Goal: Contribute content: Contribute content

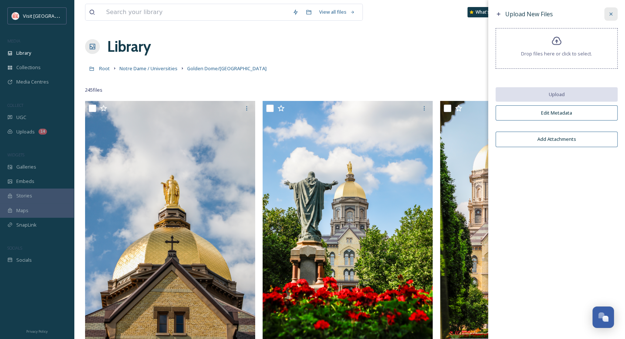
click at [610, 13] on icon at bounding box center [611, 14] width 6 height 6
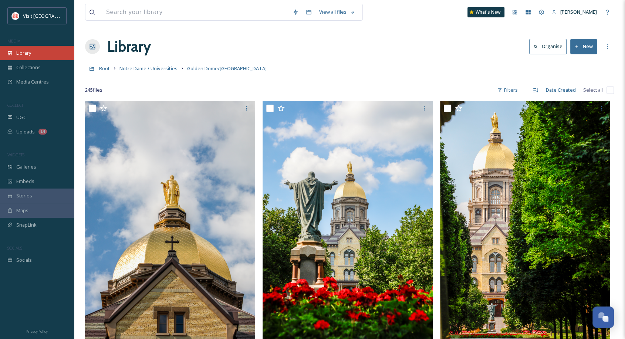
click at [30, 54] on span "Library" at bounding box center [23, 53] width 15 height 7
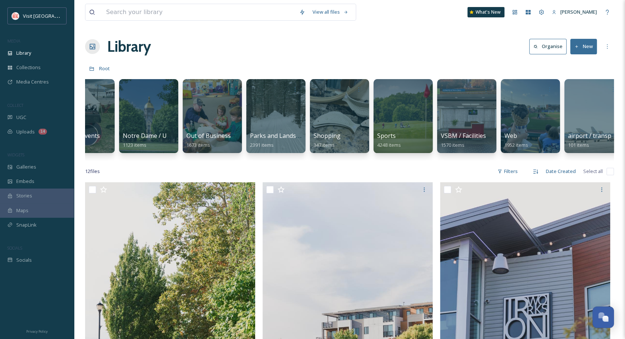
scroll to position [0, 327]
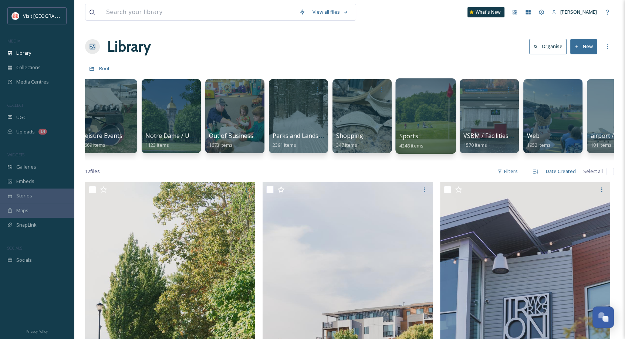
click at [434, 100] on div at bounding box center [425, 115] width 60 height 75
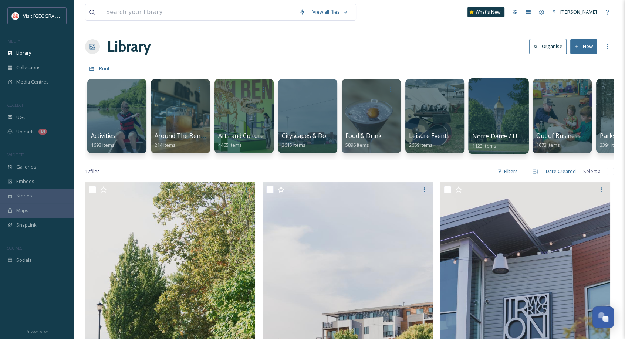
click at [482, 120] on div at bounding box center [498, 115] width 60 height 75
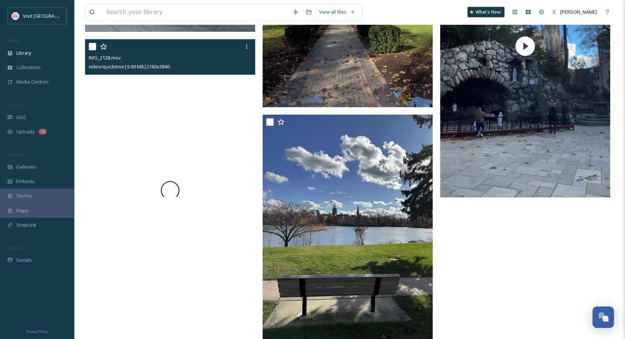
scroll to position [1769, 0]
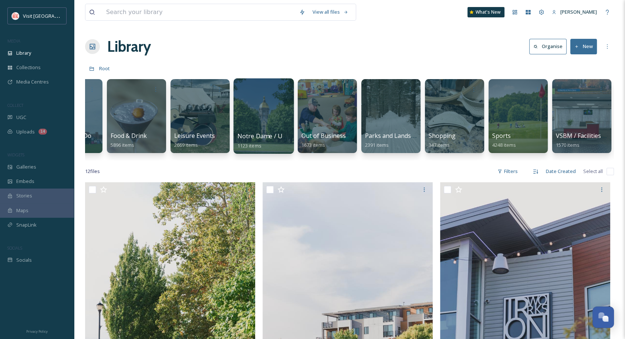
scroll to position [0, 237]
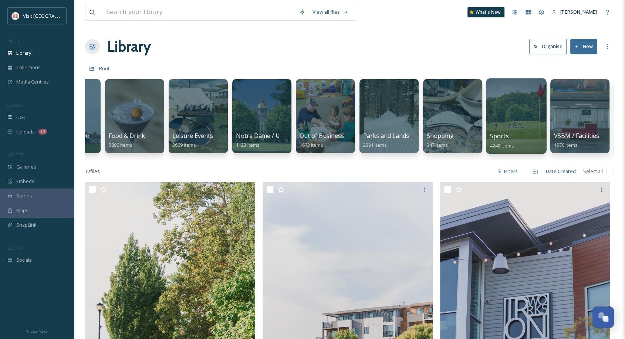
click at [505, 125] on div at bounding box center [516, 115] width 60 height 75
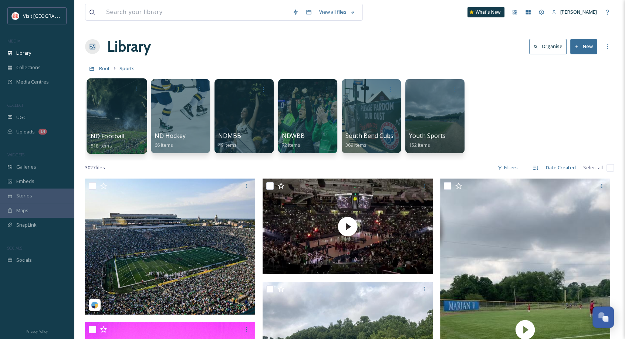
click at [121, 110] on div at bounding box center [117, 115] width 60 height 75
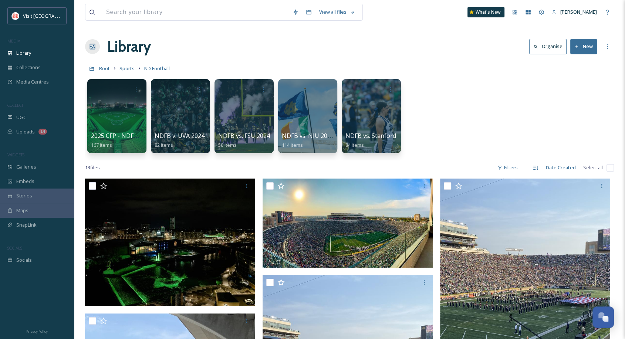
click at [583, 51] on button "New" at bounding box center [583, 46] width 27 height 15
click at [574, 90] on span "Folder" at bounding box center [575, 92] width 14 height 7
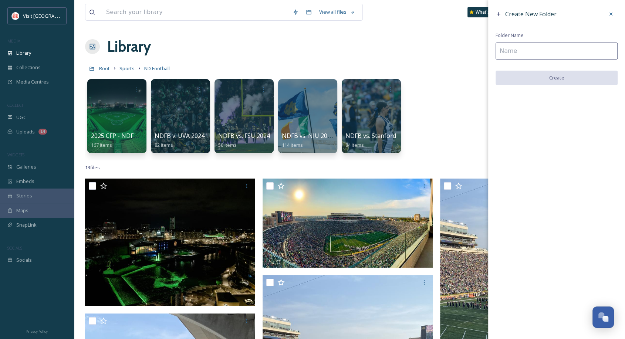
click at [538, 44] on input at bounding box center [556, 51] width 122 height 17
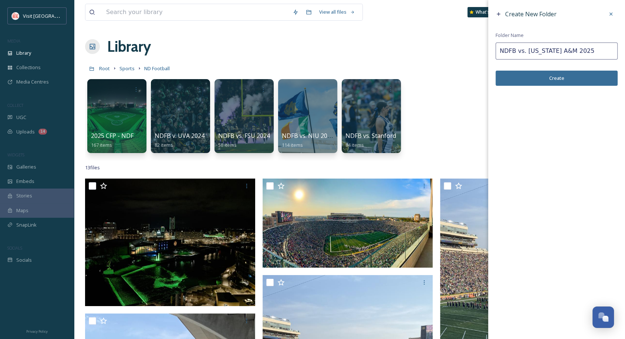
type input "NDFB vs. [US_STATE] A&M 2025"
click at [557, 81] on button "Create" at bounding box center [556, 78] width 122 height 15
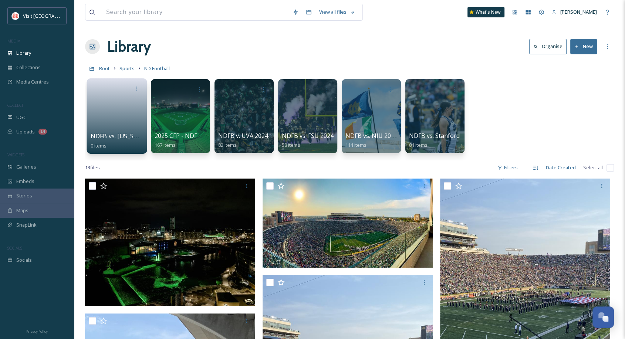
click at [124, 111] on link at bounding box center [117, 114] width 53 height 36
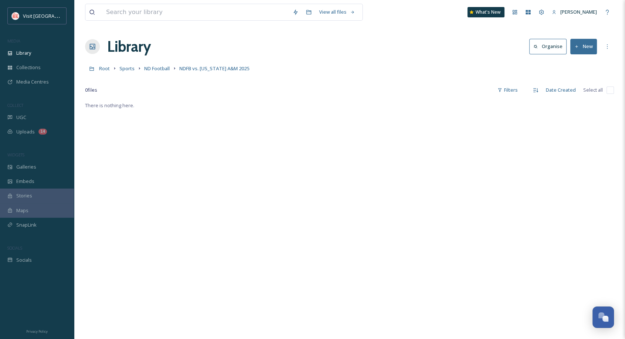
click at [583, 47] on button "New" at bounding box center [583, 46] width 27 height 15
click at [578, 65] on span "File Upload" at bounding box center [580, 63] width 24 height 7
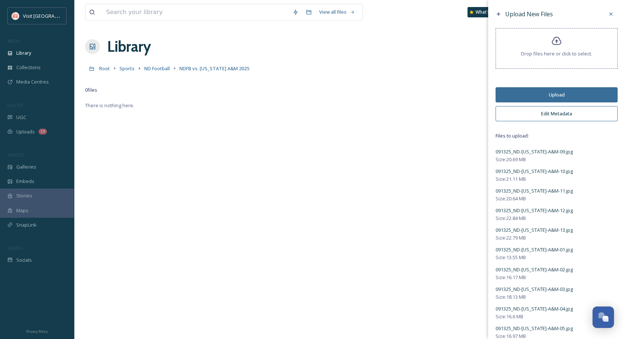
click at [547, 114] on button "Edit Metadata" at bounding box center [556, 113] width 122 height 15
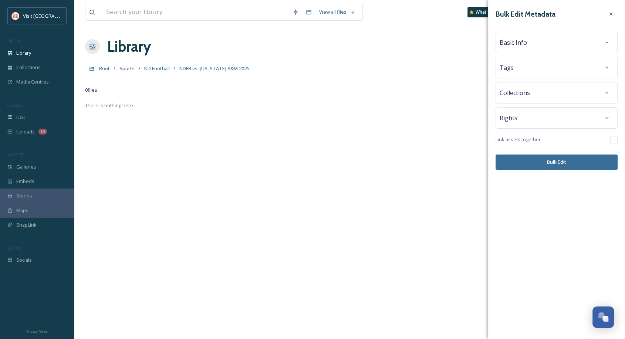
click at [532, 46] on div "Basic Info" at bounding box center [556, 42] width 114 height 13
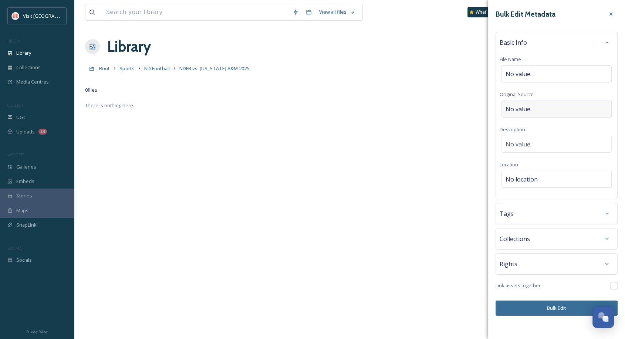
click at [529, 109] on span "No value." at bounding box center [518, 109] width 26 height 9
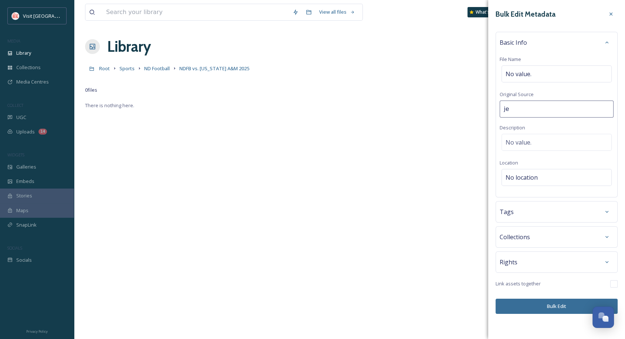
type input "[PERSON_NAME]"
click at [535, 146] on div "No value." at bounding box center [556, 142] width 110 height 17
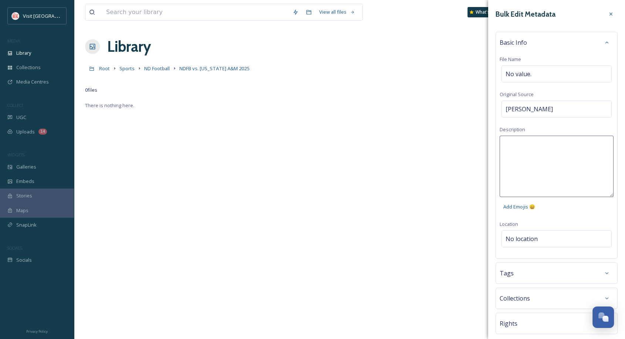
click at [535, 146] on textarea at bounding box center [556, 166] width 114 height 61
type textarea "Notre Dame Football vs. [US_STATE] A&M, tailgating, fans, leprechaun"
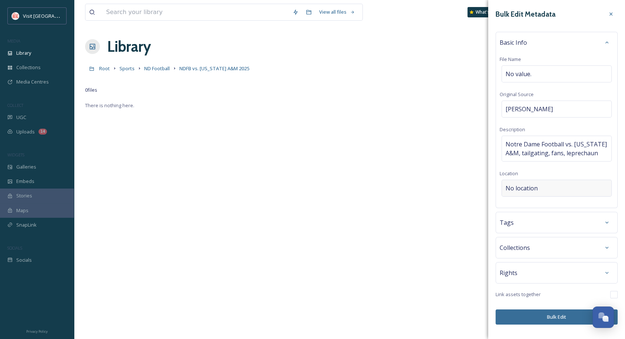
click at [516, 239] on div "Bulk Edit Metadata Basic Info File Name No value. Original Source [PERSON_NAME]…" at bounding box center [556, 166] width 137 height 332
click at [520, 186] on span "No location" at bounding box center [521, 188] width 32 height 9
click at [520, 186] on input at bounding box center [556, 188] width 109 height 16
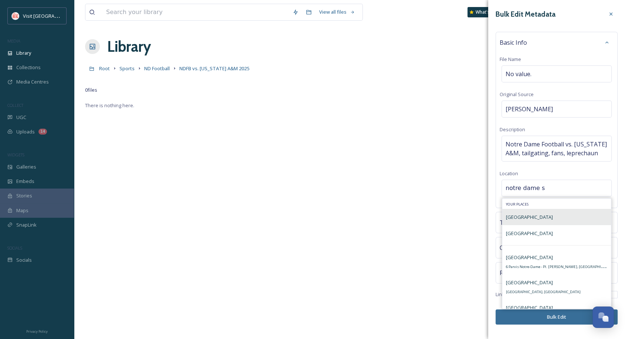
type input "notre dame s"
click at [523, 219] on span "[GEOGRAPHIC_DATA]" at bounding box center [529, 217] width 47 height 7
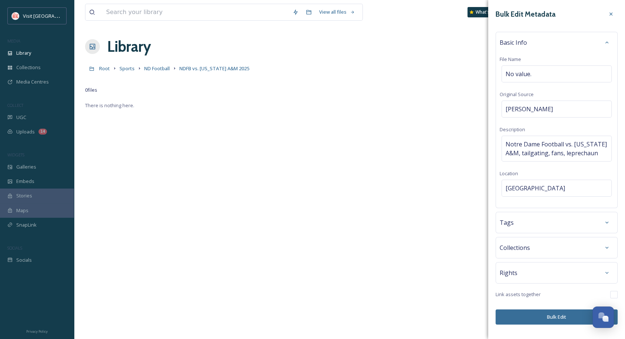
click at [544, 316] on button "Bulk Edit" at bounding box center [556, 316] width 122 height 15
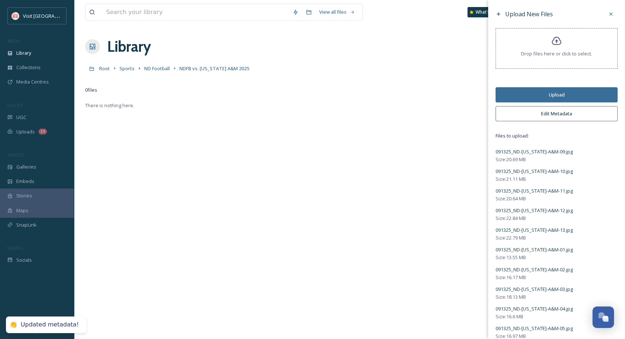
click at [555, 94] on button "Upload" at bounding box center [556, 94] width 122 height 15
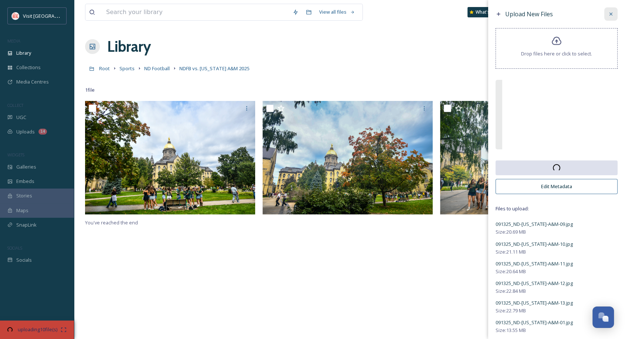
click at [609, 13] on icon at bounding box center [610, 14] width 3 height 3
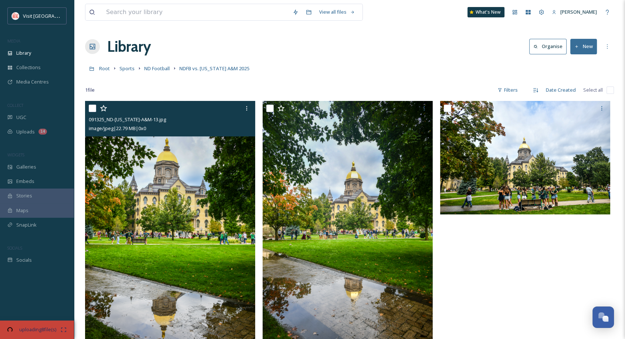
click at [93, 107] on input "checkbox" at bounding box center [92, 108] width 7 height 7
checkbox input "true"
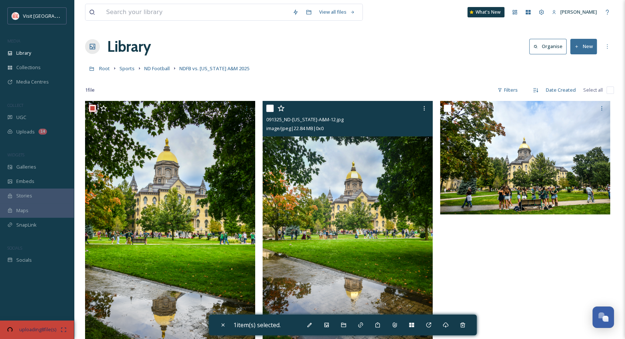
click at [269, 107] on input "checkbox" at bounding box center [269, 108] width 7 height 7
checkbox input "true"
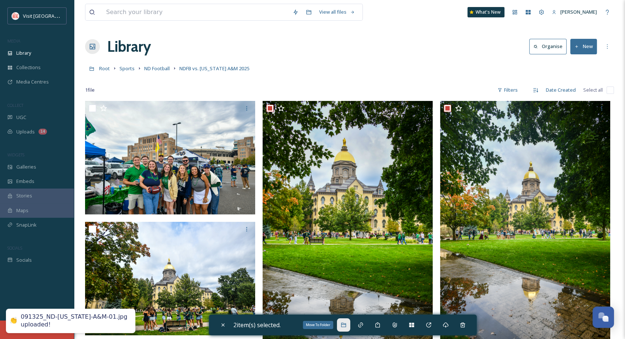
click at [346, 326] on icon at bounding box center [343, 325] width 6 height 6
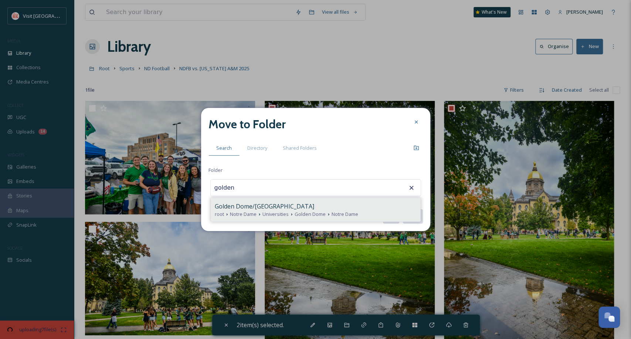
click at [269, 207] on span "Golden Dome/[GEOGRAPHIC_DATA]" at bounding box center [264, 206] width 99 height 9
type input "Golden Dome/[GEOGRAPHIC_DATA]"
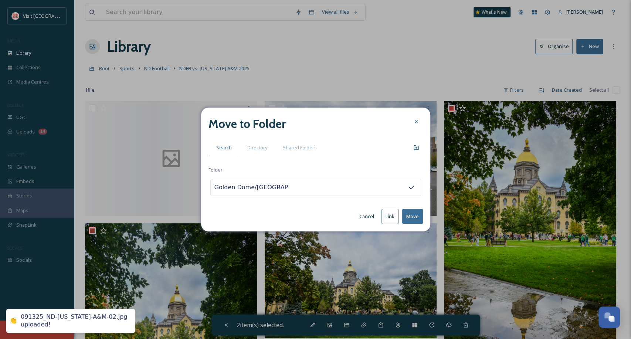
click at [411, 219] on button "Move" at bounding box center [412, 216] width 21 height 15
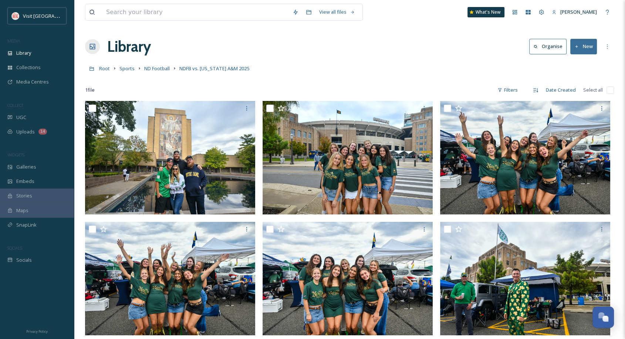
click at [583, 53] on button "New" at bounding box center [583, 46] width 27 height 15
click at [582, 62] on span "File Upload" at bounding box center [580, 63] width 24 height 7
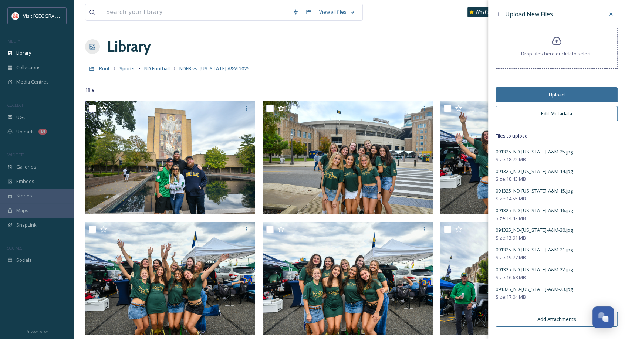
click at [556, 94] on button "Upload" at bounding box center [556, 94] width 122 height 15
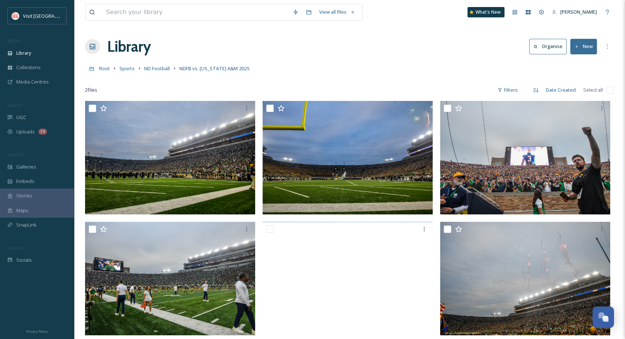
click at [379, 51] on div "Library Organise New" at bounding box center [349, 46] width 529 height 22
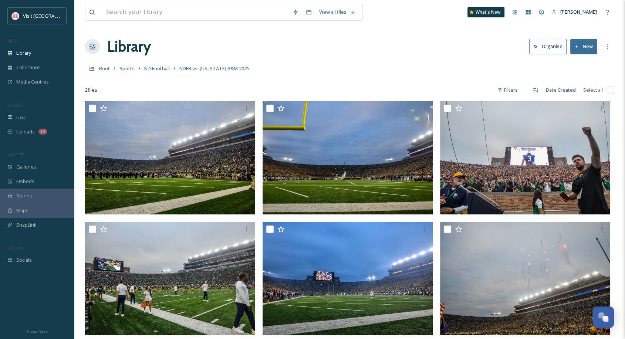
click at [582, 49] on button "New" at bounding box center [583, 46] width 27 height 15
click at [579, 63] on span "File Upload" at bounding box center [580, 63] width 24 height 7
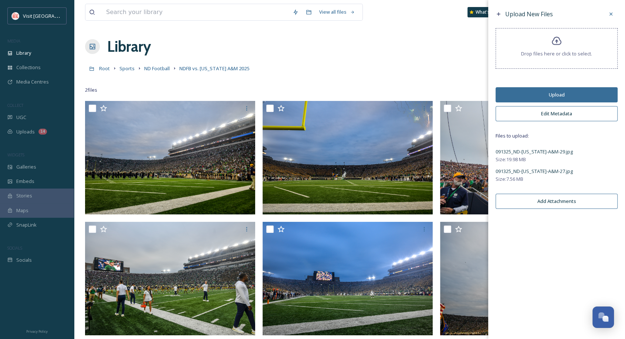
click at [563, 95] on button "Upload" at bounding box center [556, 94] width 122 height 15
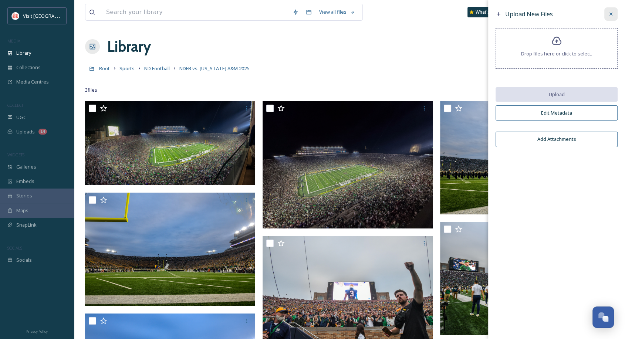
click at [608, 13] on icon at bounding box center [611, 14] width 6 height 6
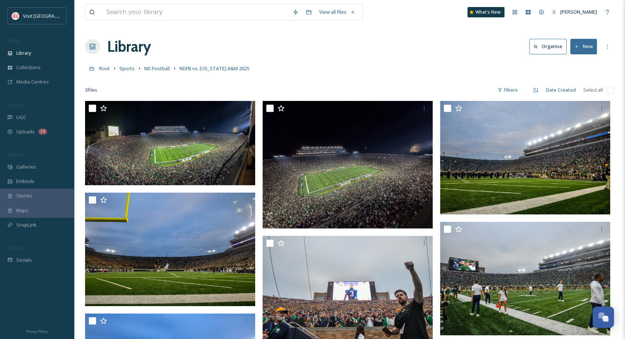
click at [583, 48] on button "New" at bounding box center [583, 46] width 27 height 15
click at [581, 63] on span "File Upload" at bounding box center [580, 63] width 24 height 7
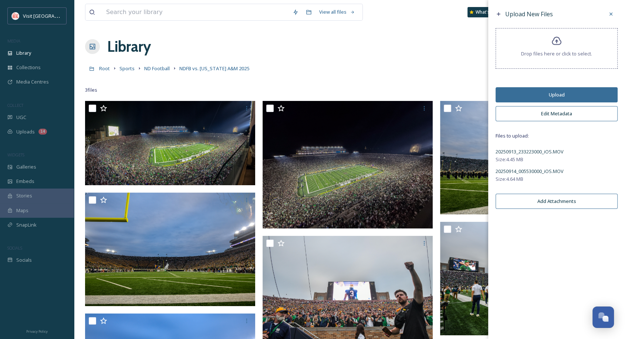
click at [560, 96] on button "Upload" at bounding box center [556, 94] width 122 height 15
